Goal: Task Accomplishment & Management: Manage account settings

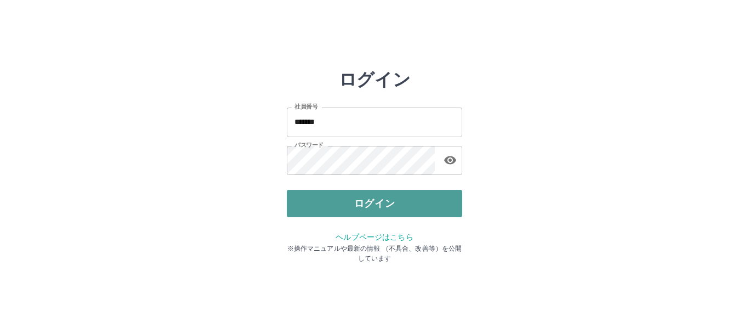
drag, startPoint x: 0, startPoint y: 0, endPoint x: 327, endPoint y: 202, distance: 384.4
click at [327, 202] on button "ログイン" at bounding box center [374, 203] width 175 height 27
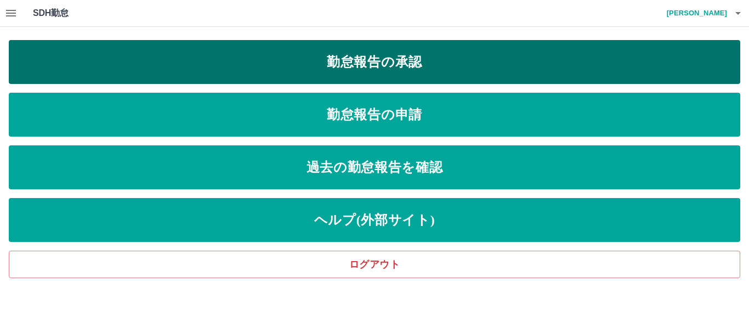
click at [372, 52] on link "勤怠報告の承認" at bounding box center [374, 62] width 731 height 44
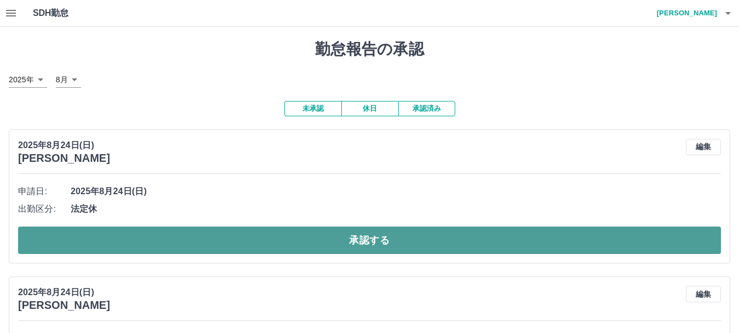
click at [302, 239] on button "承認する" at bounding box center [369, 239] width 703 height 27
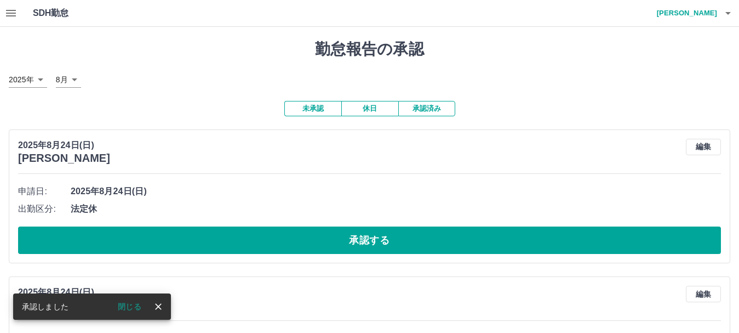
click at [288, 235] on button "承認する" at bounding box center [369, 239] width 703 height 27
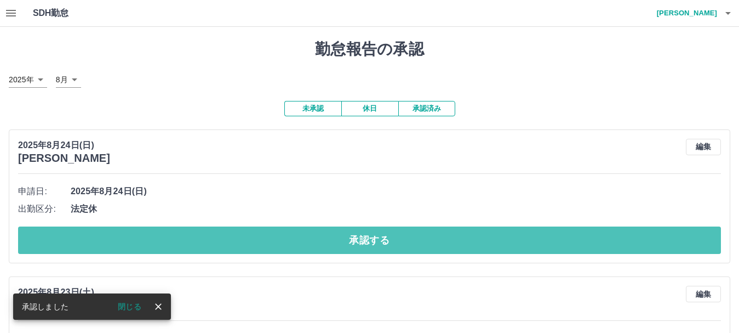
click at [288, 235] on button "承認する" at bounding box center [369, 239] width 703 height 27
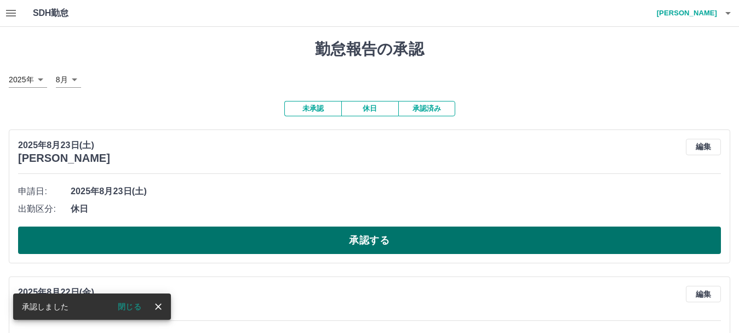
click at [288, 235] on button "承認する" at bounding box center [369, 239] width 703 height 27
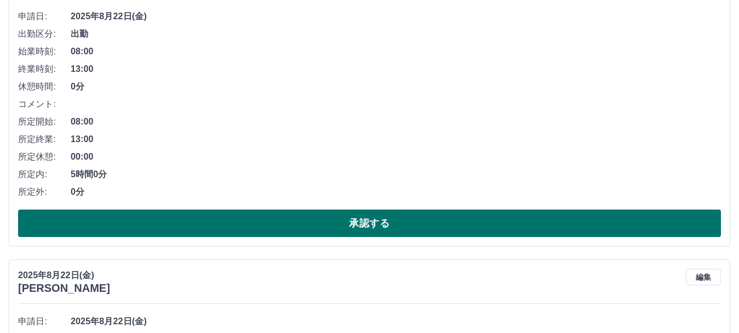
scroll to position [110, 0]
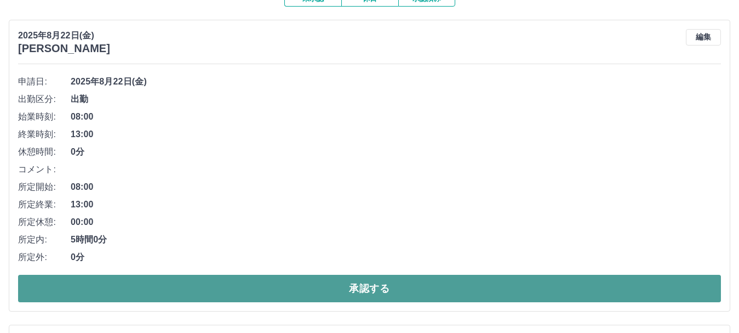
click at [290, 288] on button "承認する" at bounding box center [369, 288] width 703 height 27
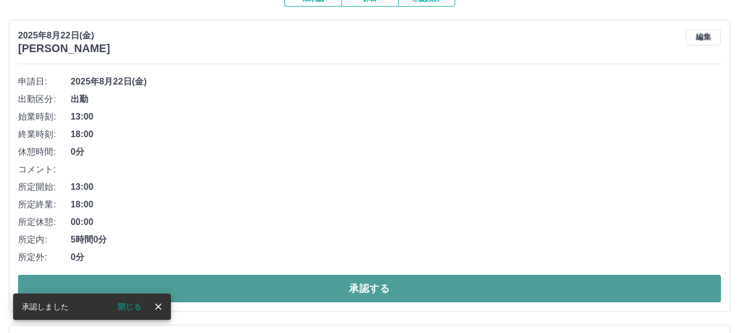
click at [288, 286] on button "承認する" at bounding box center [369, 288] width 703 height 27
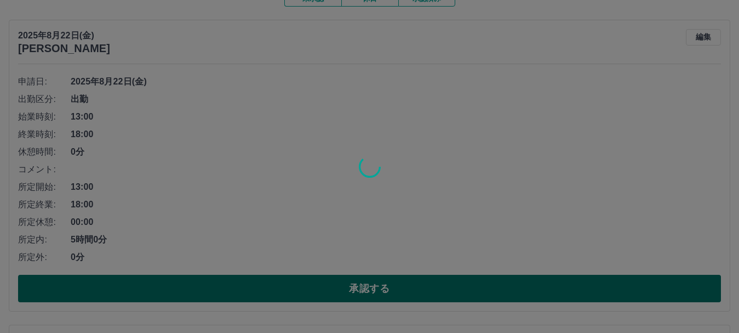
scroll to position [102, 0]
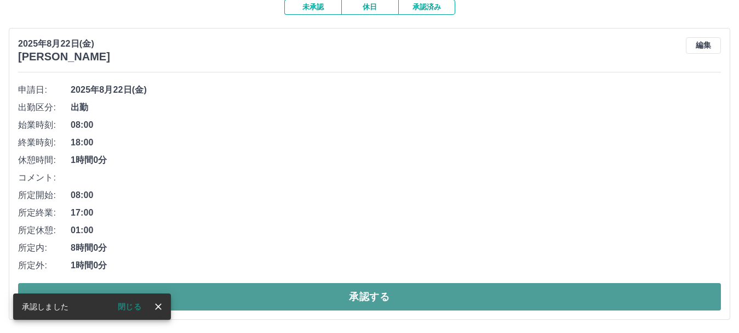
click at [290, 286] on button "承認する" at bounding box center [369, 296] width 703 height 27
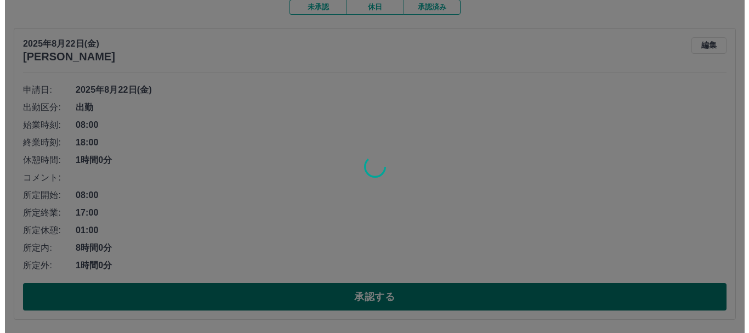
scroll to position [0, 0]
